Goal: Task Accomplishment & Management: Use online tool/utility

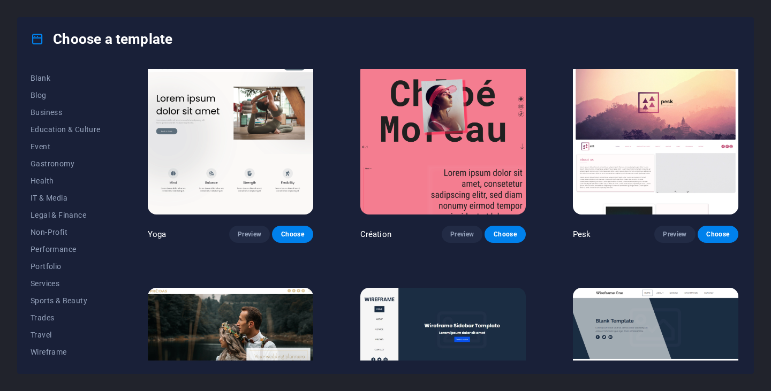
scroll to position [3587, 0]
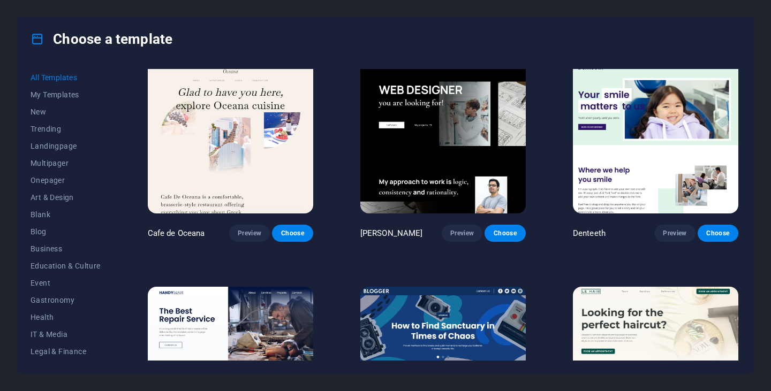
scroll to position [3051, 0]
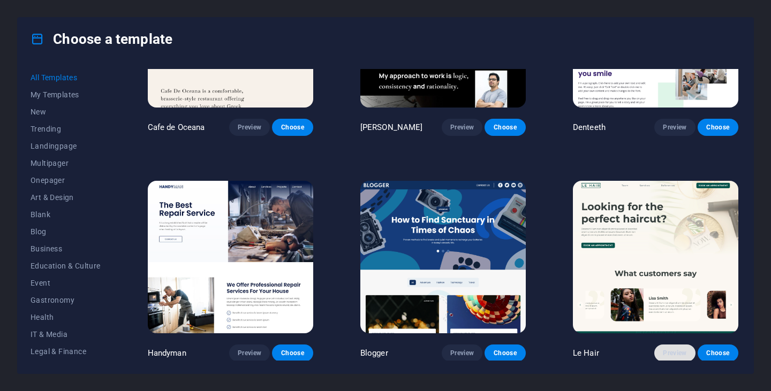
click at [659, 345] on button "Preview" at bounding box center [674, 353] width 41 height 17
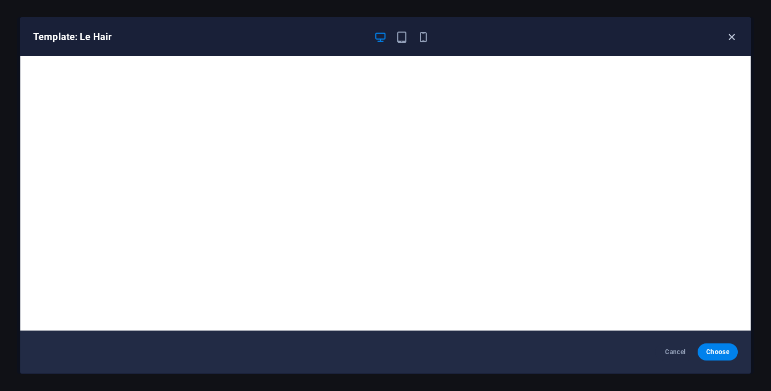
click at [736, 40] on icon "button" at bounding box center [731, 37] width 12 height 12
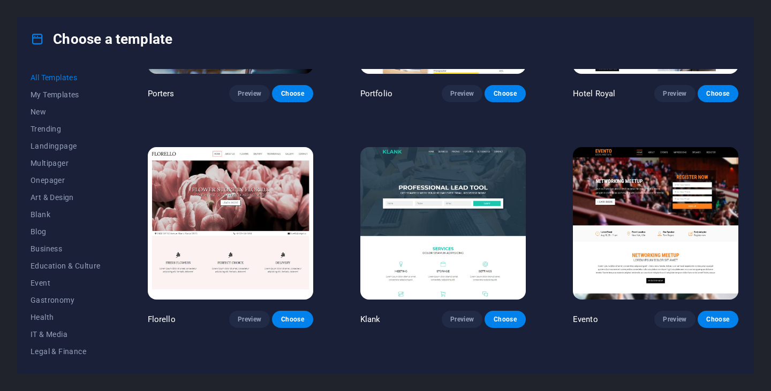
scroll to position [8512, 0]
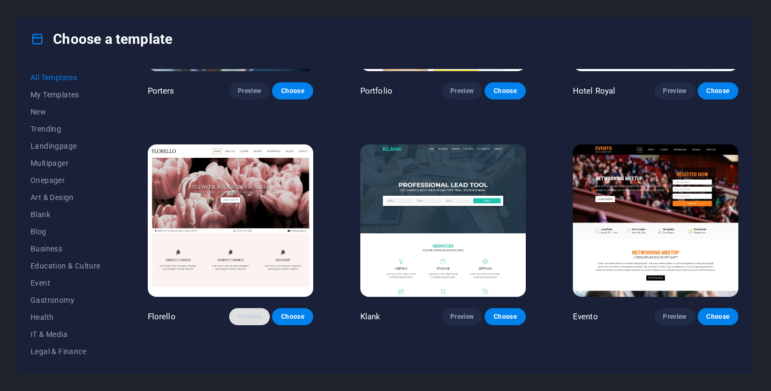
click at [243, 313] on span "Preview" at bounding box center [250, 317] width 24 height 9
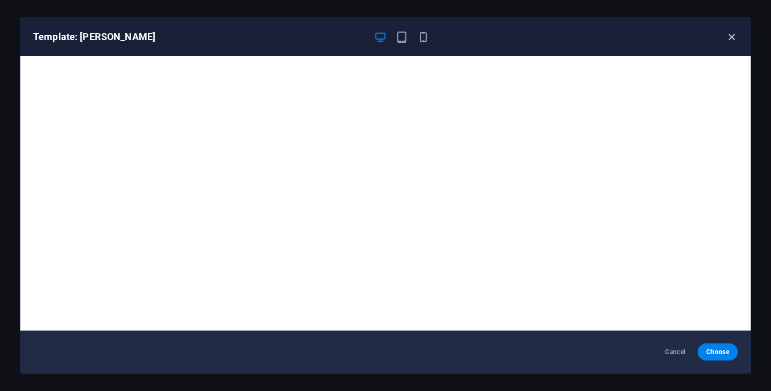
click at [731, 37] on icon "button" at bounding box center [731, 37] width 12 height 12
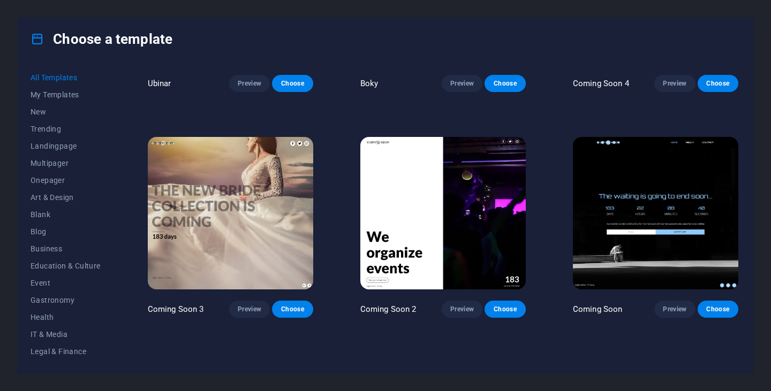
scroll to position [12233, 0]
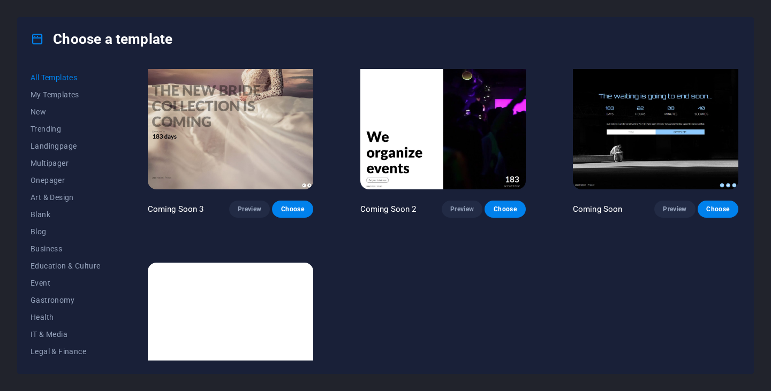
click at [764, 213] on div "Choose a template All Templates My Templates New Trending Landingpage Multipage…" at bounding box center [385, 195] width 771 height 391
click at [55, 91] on span "My Templates" at bounding box center [66, 94] width 70 height 9
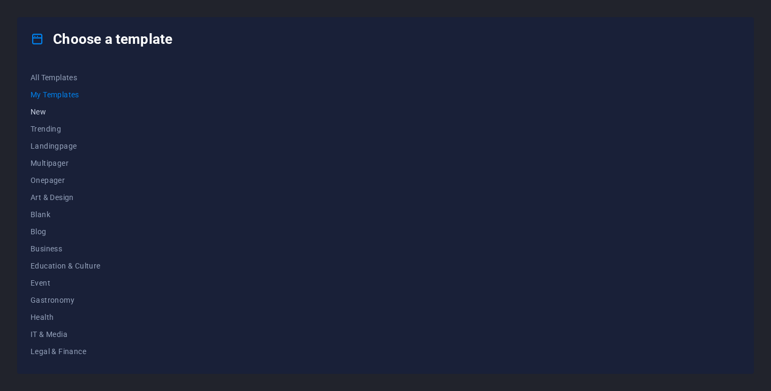
click at [36, 108] on span "New" at bounding box center [66, 112] width 70 height 9
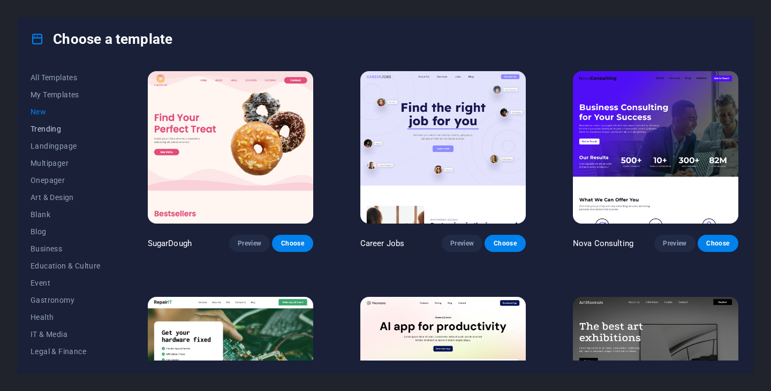
click at [45, 130] on span "Trending" at bounding box center [66, 129] width 70 height 9
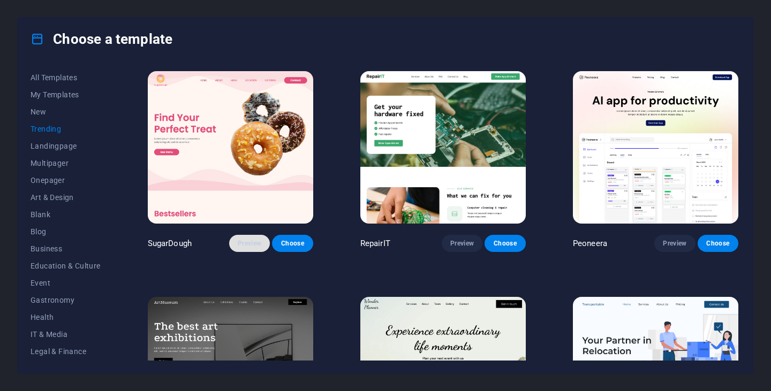
click at [254, 236] on button "Preview" at bounding box center [249, 243] width 41 height 17
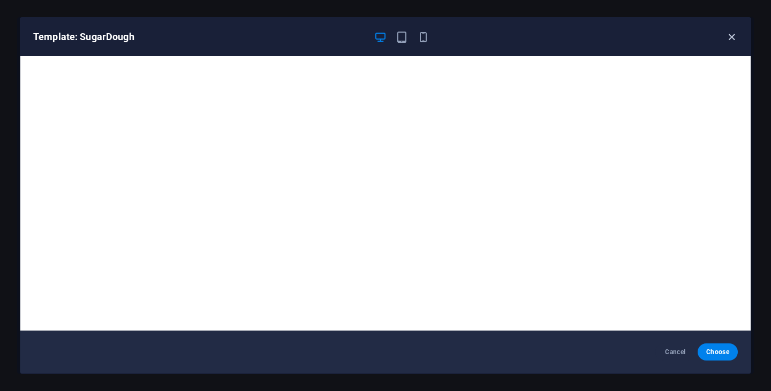
click at [729, 37] on icon "button" at bounding box center [731, 37] width 12 height 12
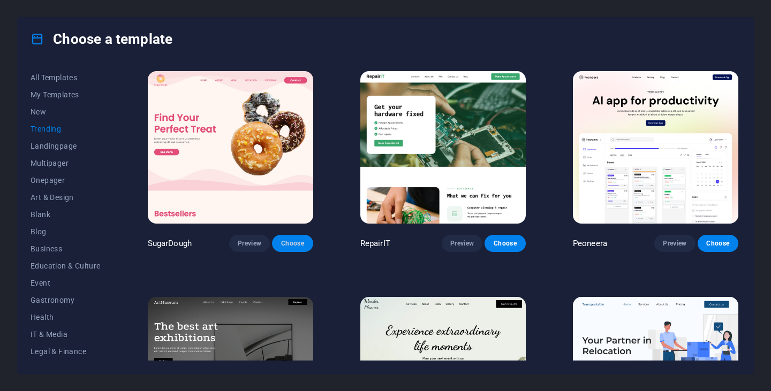
click at [288, 239] on span "Choose" at bounding box center [293, 243] width 24 height 9
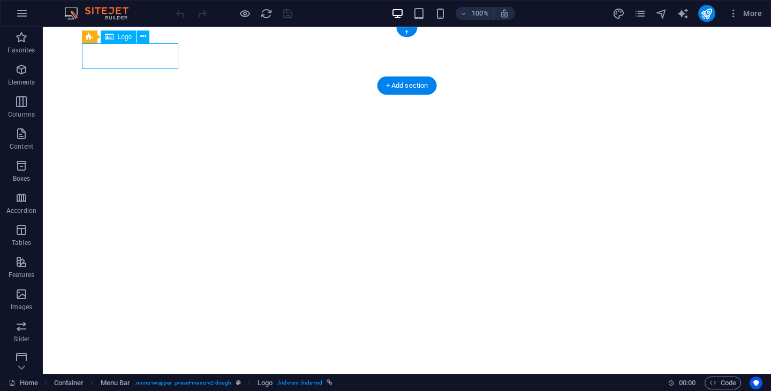
select select "px"
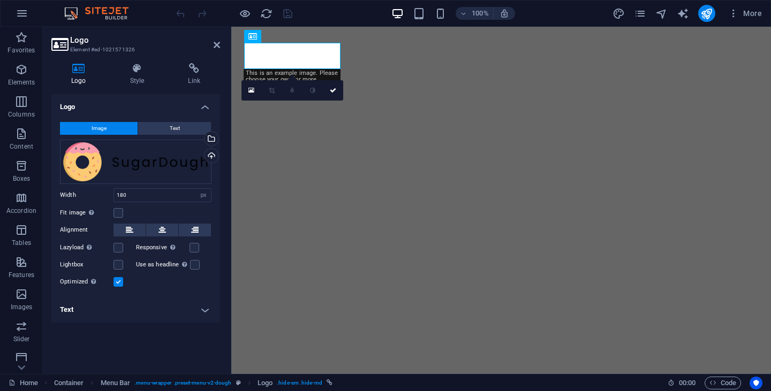
click at [75, 69] on icon at bounding box center [78, 68] width 55 height 11
click at [100, 129] on span "Image" at bounding box center [99, 128] width 15 height 13
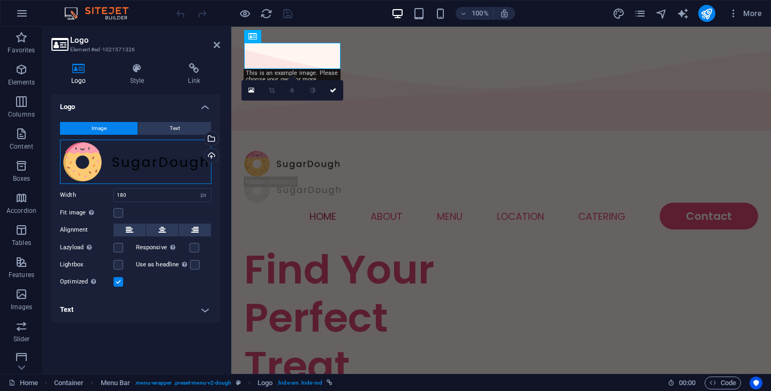
click at [85, 166] on div "Drag files here, click to choose files or select files from Files or our free s…" at bounding box center [136, 162] width 152 height 44
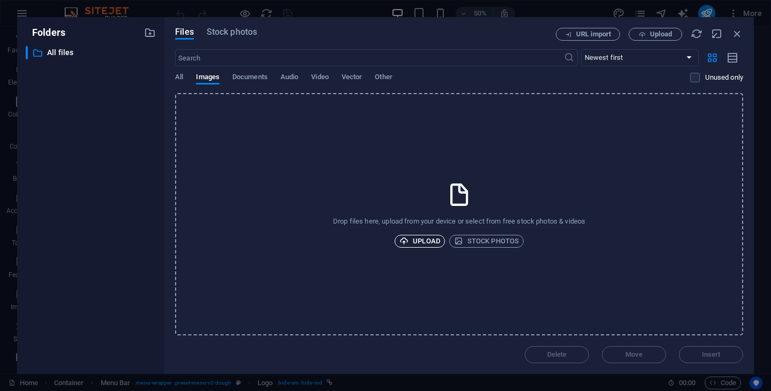
click at [421, 244] on span "Upload" at bounding box center [419, 241] width 41 height 13
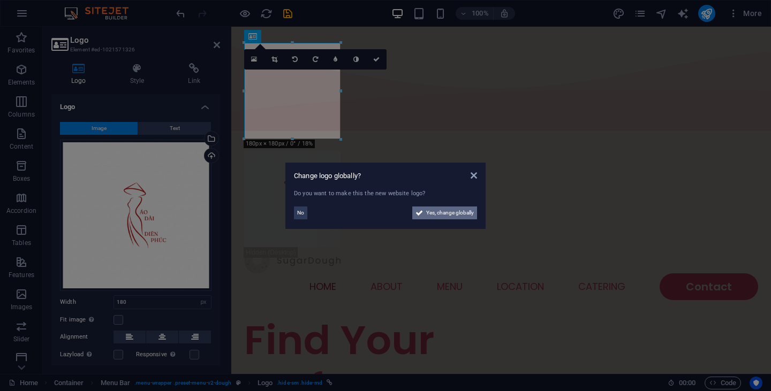
click at [444, 213] on span "Yes, change globally" at bounding box center [450, 213] width 48 height 13
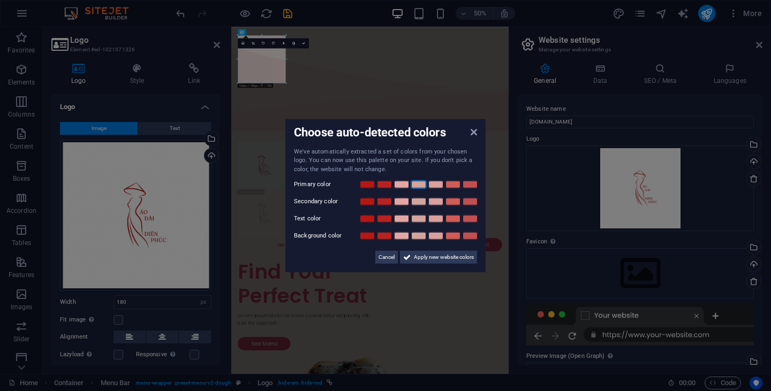
click at [415, 183] on link at bounding box center [419, 184] width 16 height 9
click at [416, 256] on span "Apply new website colors" at bounding box center [444, 257] width 60 height 13
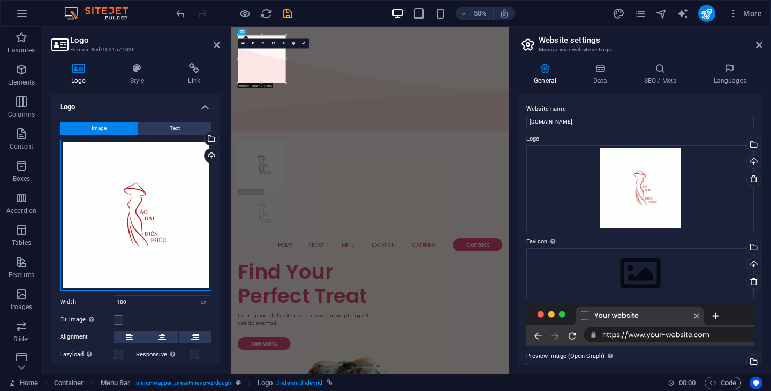
click at [139, 212] on div "Drag files here, click to choose files or select files from Files or our free s…" at bounding box center [136, 216] width 152 height 152
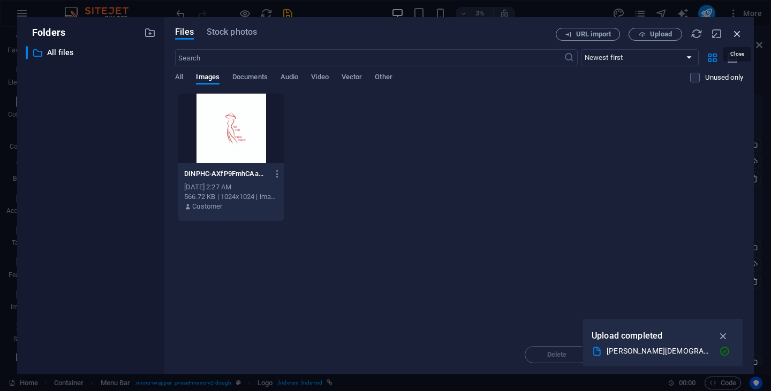
click at [733, 35] on icon "button" at bounding box center [737, 34] width 12 height 12
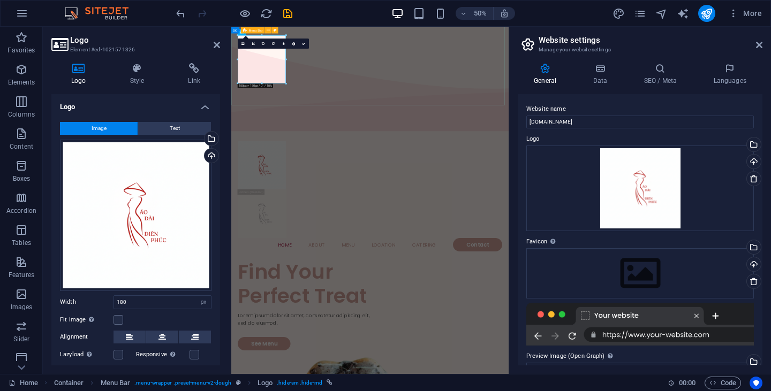
click at [408, 239] on div "Menu Home About Menu Location Catering Contact" at bounding box center [508, 365] width 555 height 253
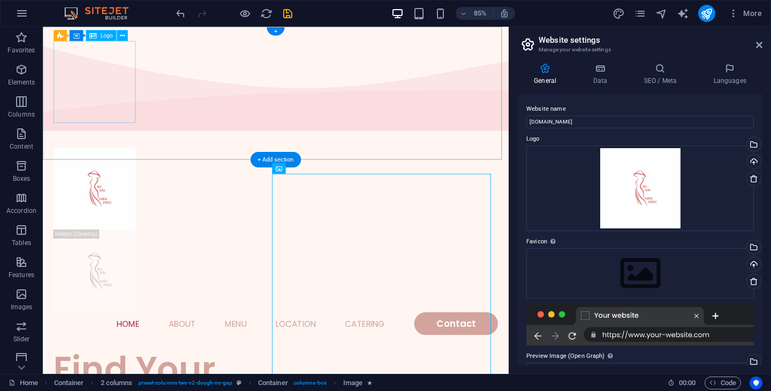
click at [92, 169] on div at bounding box center [317, 217] width 522 height 96
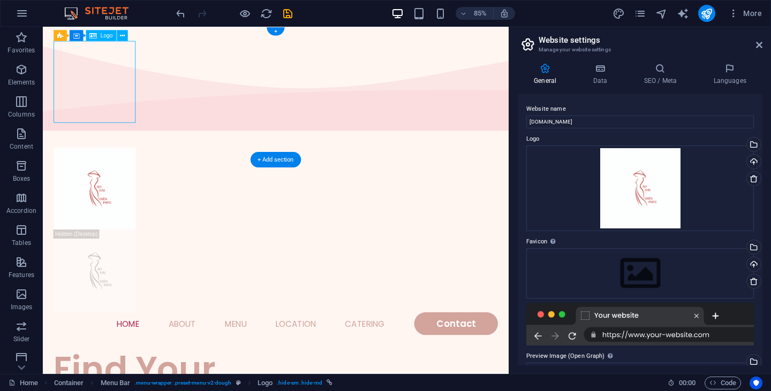
click at [123, 169] on div at bounding box center [317, 217] width 522 height 96
select select "px"
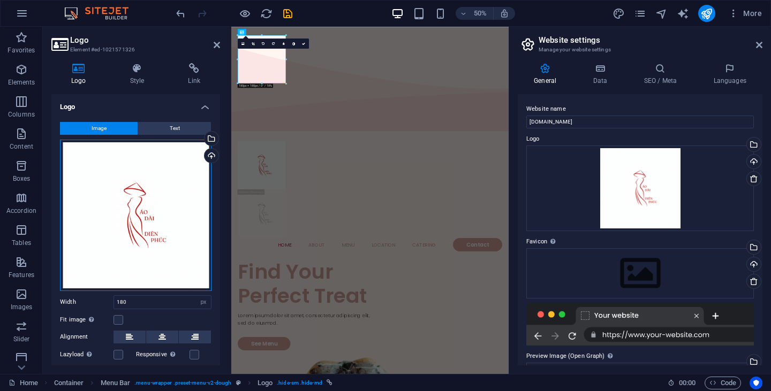
click at [175, 203] on div "Drag files here, click to choose files or select files from Files or our free s…" at bounding box center [136, 216] width 152 height 152
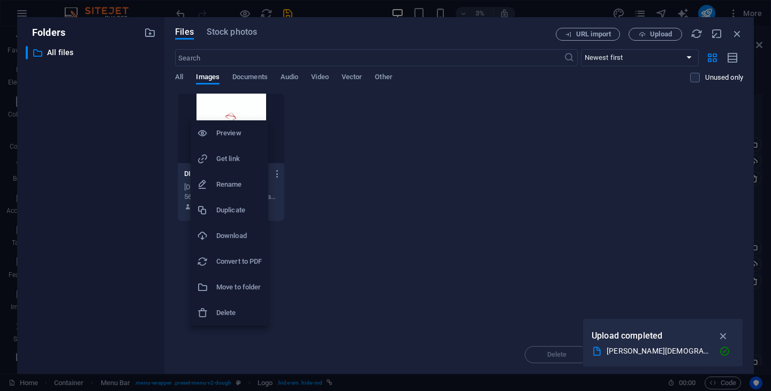
click at [733, 24] on div at bounding box center [385, 195] width 771 height 391
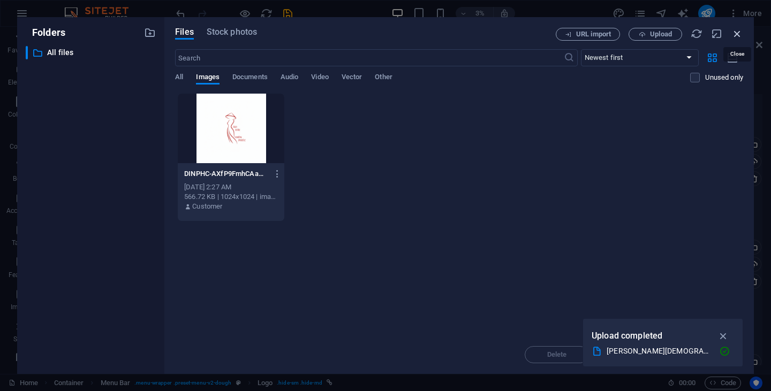
click at [734, 33] on icon "button" at bounding box center [737, 34] width 12 height 12
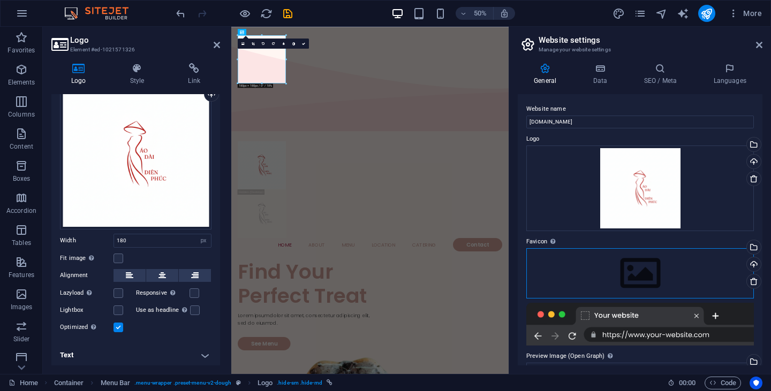
click at [656, 272] on div "Drag files here, click to choose files or select files from Files or our free s…" at bounding box center [640, 273] width 228 height 50
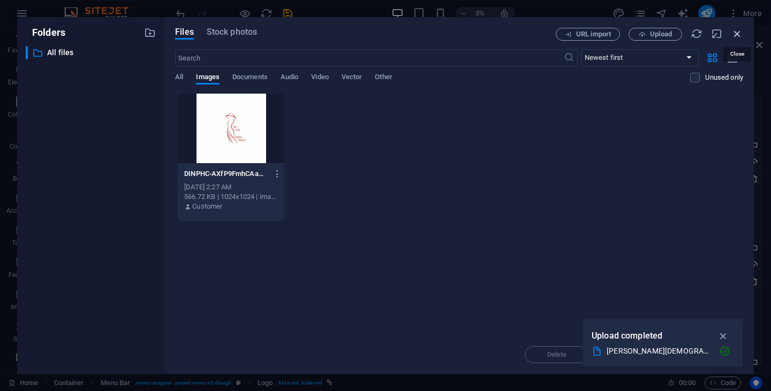
click at [734, 37] on icon "button" at bounding box center [737, 34] width 12 height 12
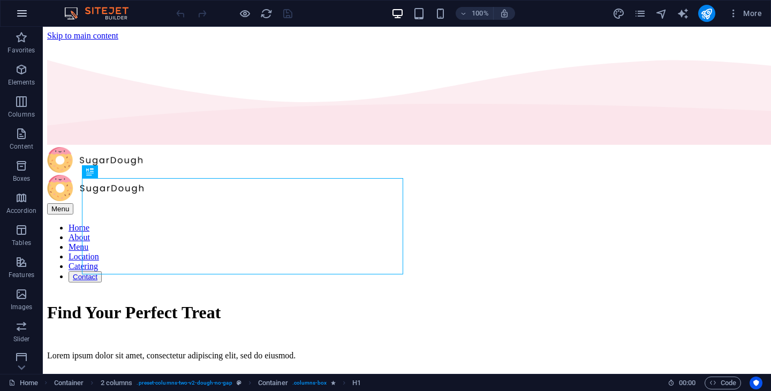
click at [22, 16] on icon "button" at bounding box center [22, 13] width 13 height 13
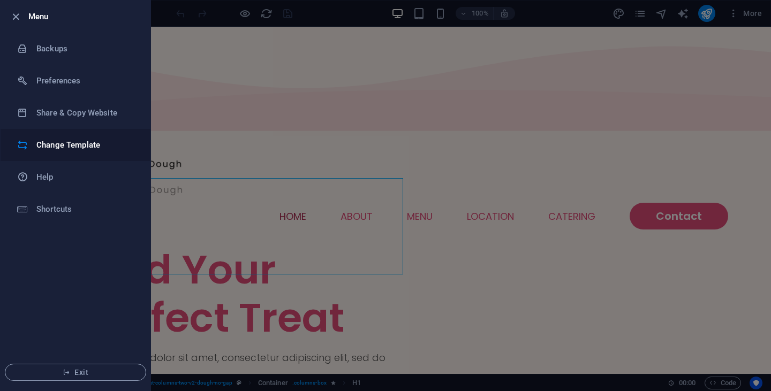
click at [62, 141] on h6 "Change Template" at bounding box center [85, 145] width 99 height 13
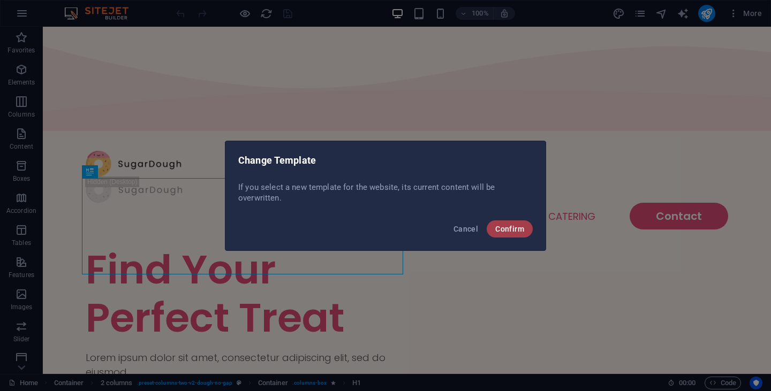
click at [505, 228] on span "Confirm" at bounding box center [509, 229] width 29 height 9
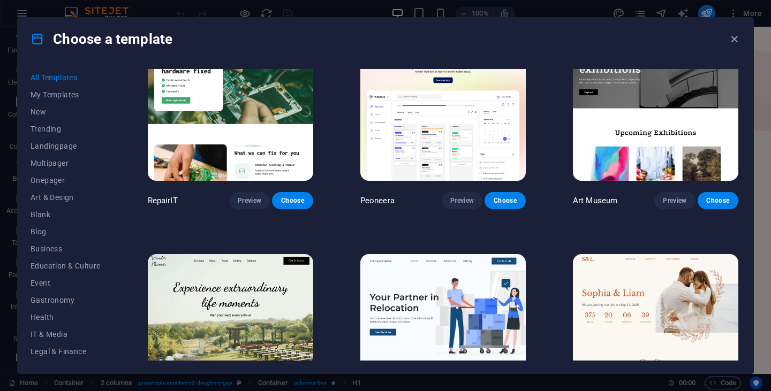
scroll to position [375, 0]
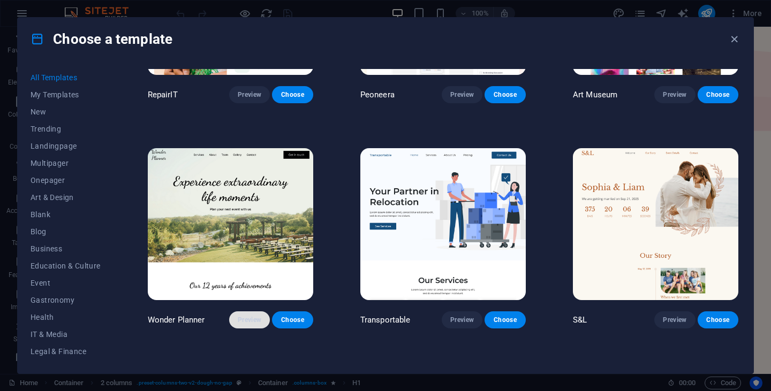
click at [252, 319] on span "Preview" at bounding box center [250, 320] width 24 height 9
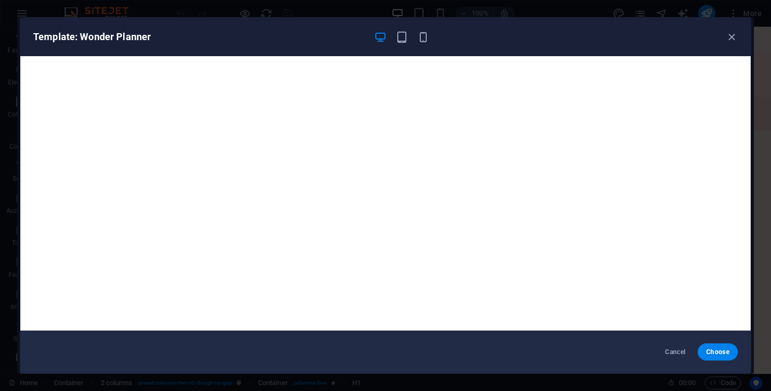
drag, startPoint x: 408, startPoint y: 60, endPoint x: 304, endPoint y: 43, distance: 105.9
click at [304, 43] on h6 "Template: Wonder Planner" at bounding box center [199, 37] width 332 height 13
click at [682, 353] on span "Cancel" at bounding box center [675, 352] width 23 height 9
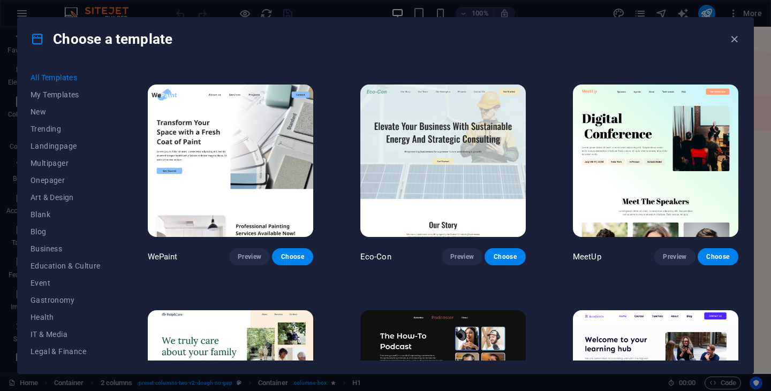
scroll to position [642, 0]
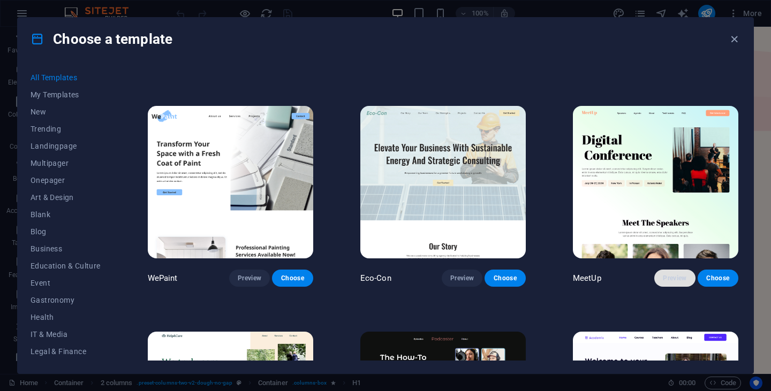
click at [681, 274] on span "Preview" at bounding box center [675, 278] width 24 height 9
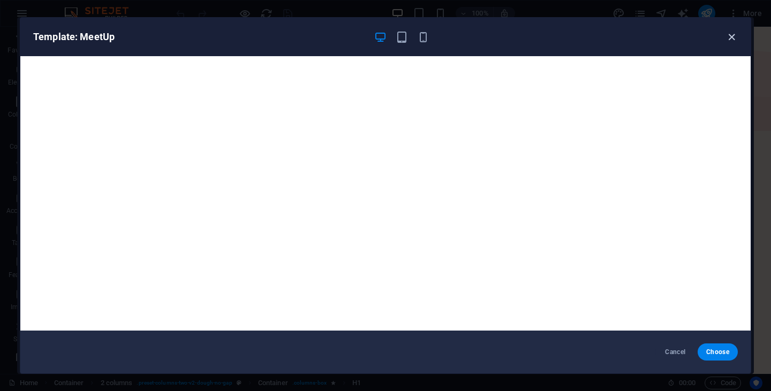
click at [731, 37] on icon "button" at bounding box center [731, 37] width 12 height 12
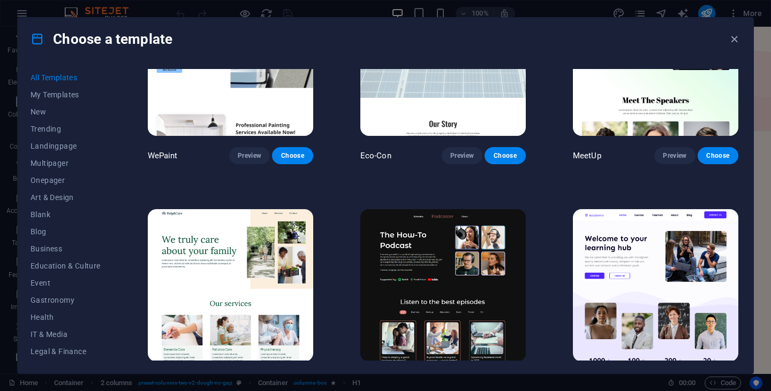
scroll to position [803, 0]
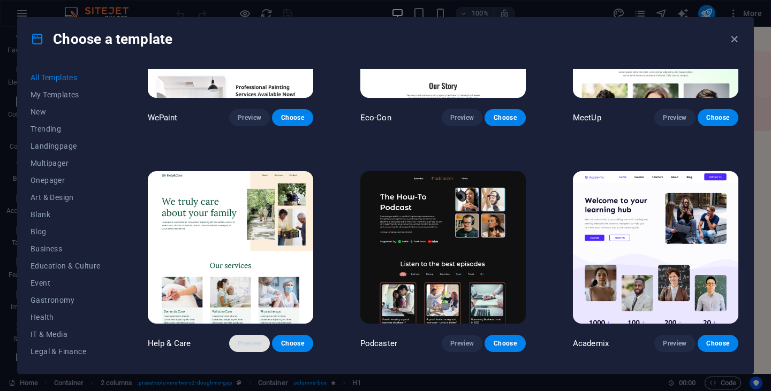
click at [249, 340] on span "Preview" at bounding box center [250, 343] width 24 height 9
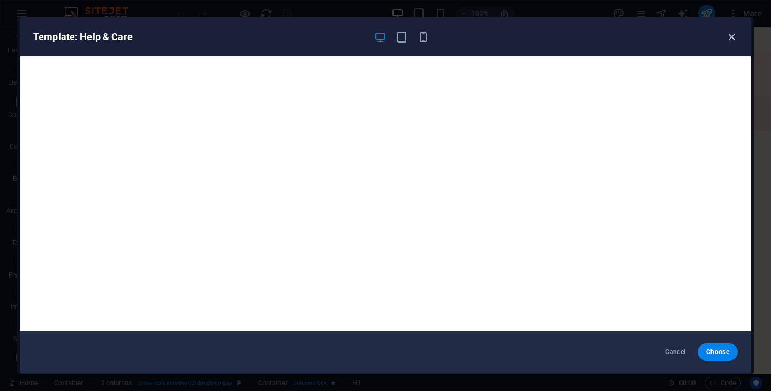
click at [733, 40] on icon "button" at bounding box center [731, 37] width 12 height 12
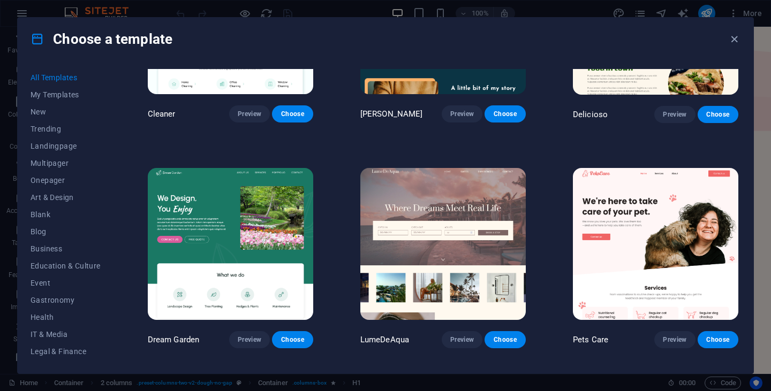
scroll to position [1713, 0]
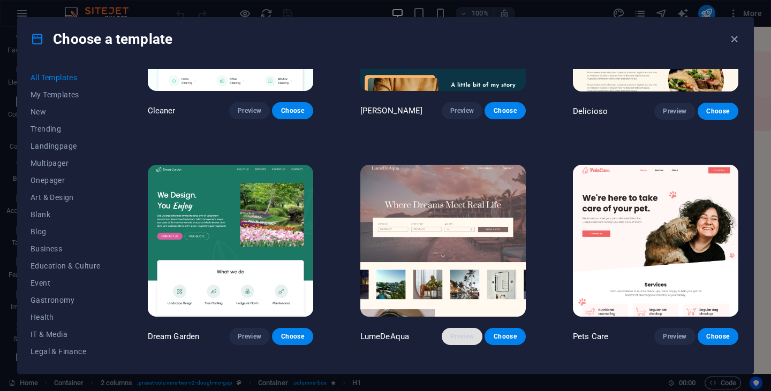
click at [465, 332] on span "Preview" at bounding box center [462, 336] width 24 height 9
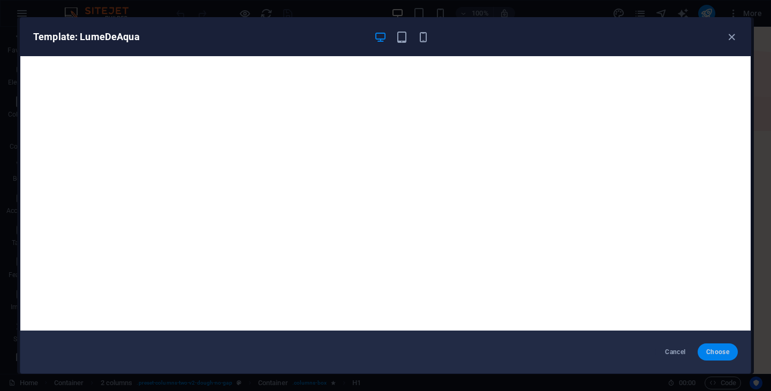
click at [724, 350] on span "Choose" at bounding box center [717, 352] width 23 height 9
